Goal: Task Accomplishment & Management: Use online tool/utility

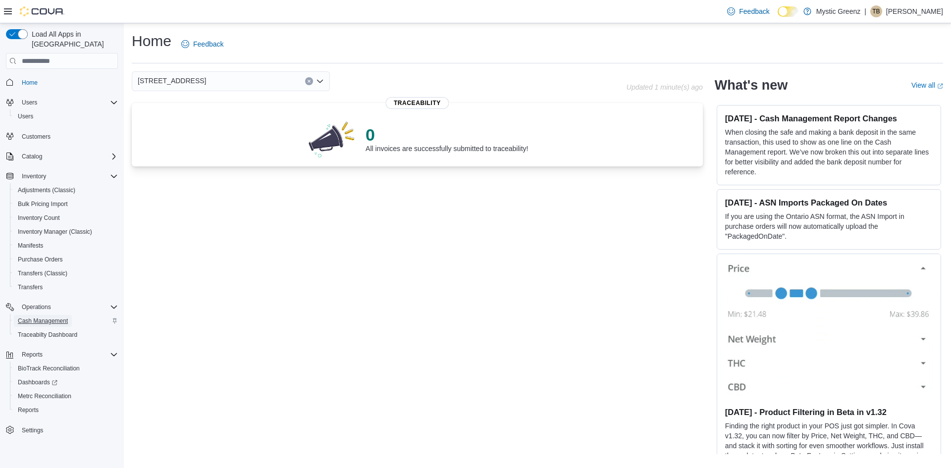
click at [41, 317] on span "Cash Management" at bounding box center [43, 321] width 50 height 8
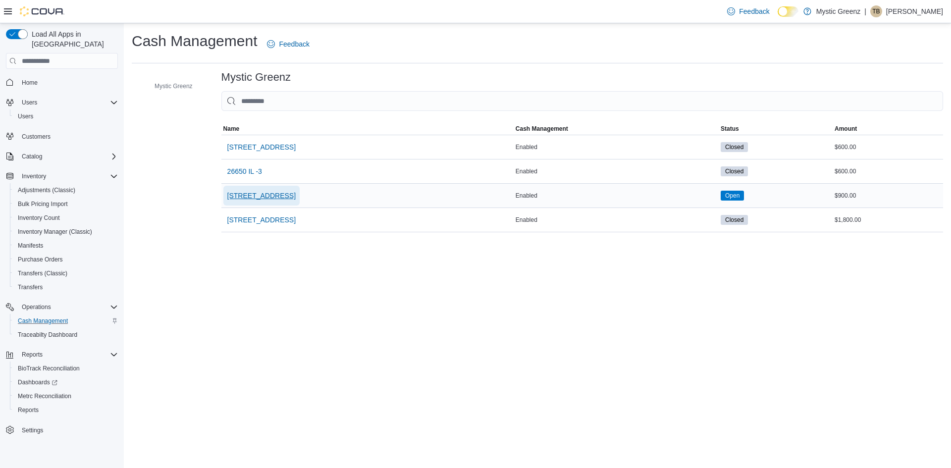
click at [272, 193] on span "360 S Green Mount Rd." at bounding box center [261, 196] width 68 height 10
